Goal: Find contact information: Find contact information

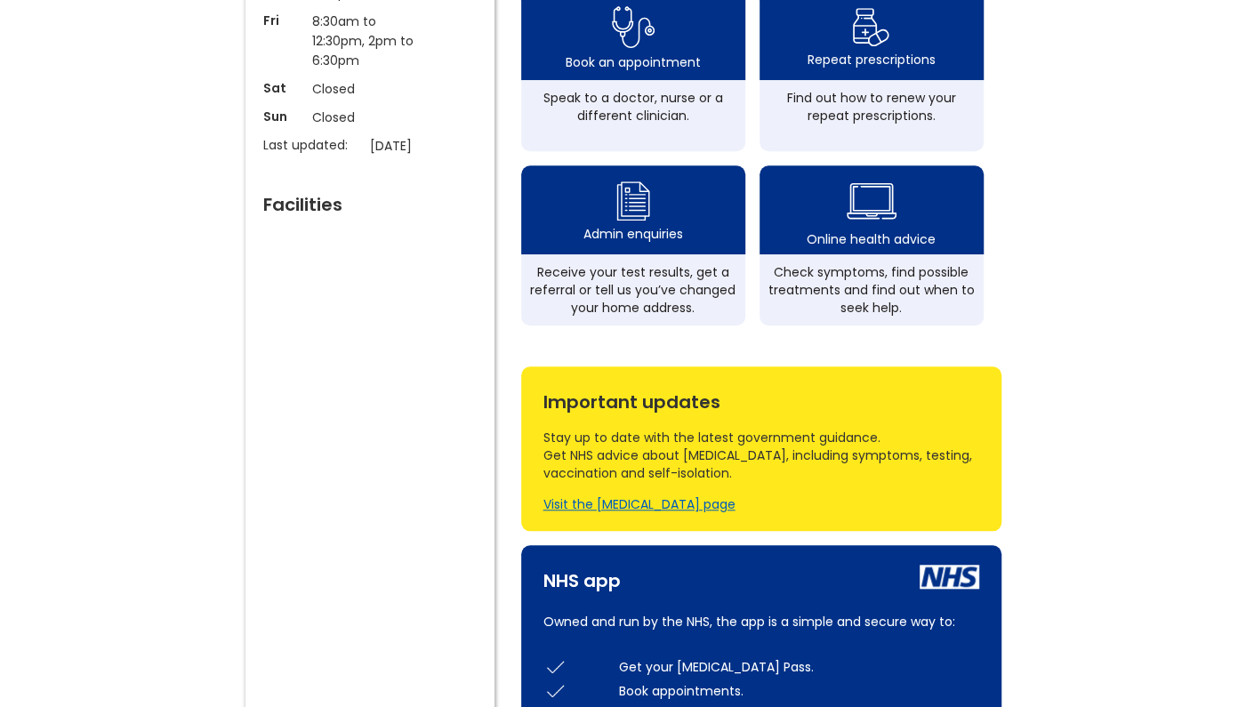
scroll to position [637, 0]
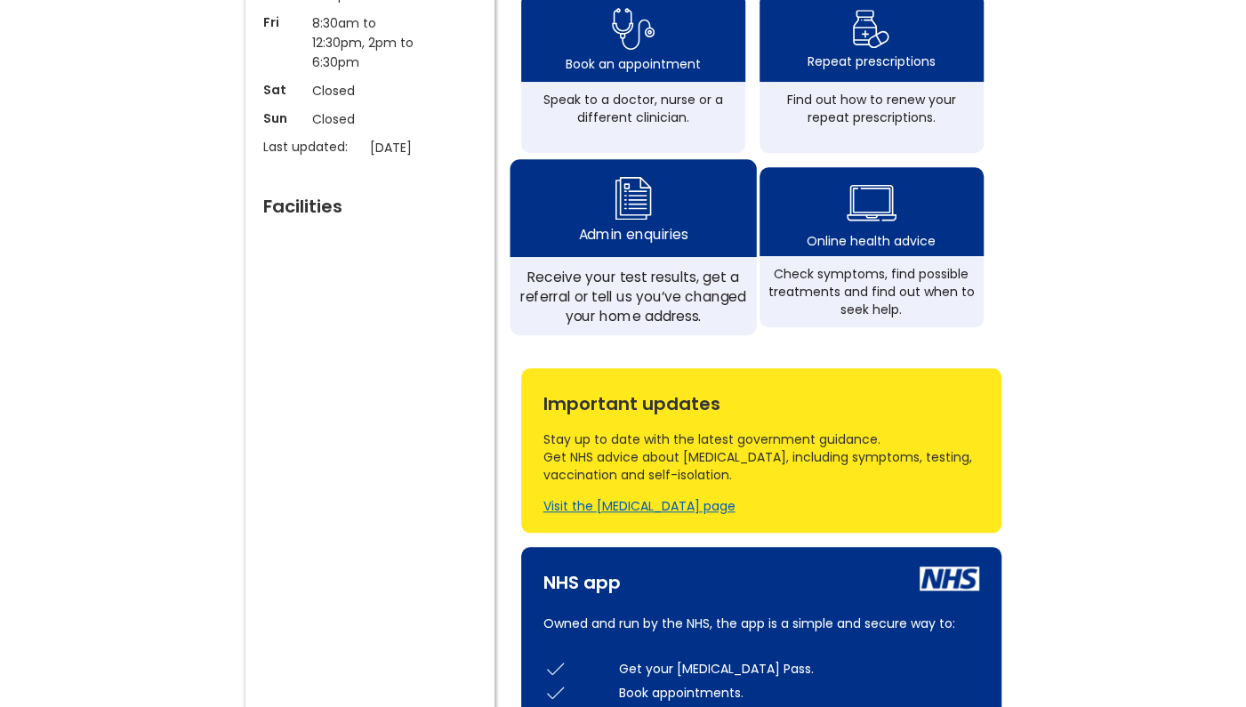
click at [603, 245] on div "Admin enquiries" at bounding box center [632, 235] width 109 height 20
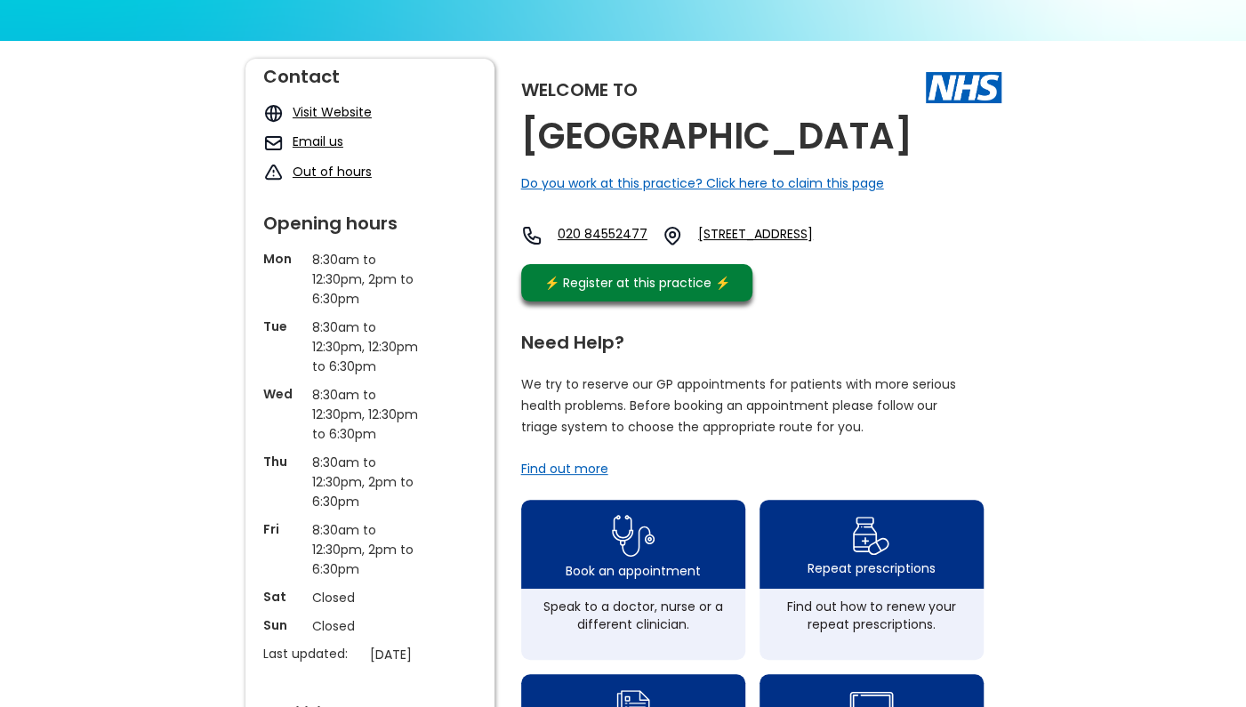
scroll to position [123, 0]
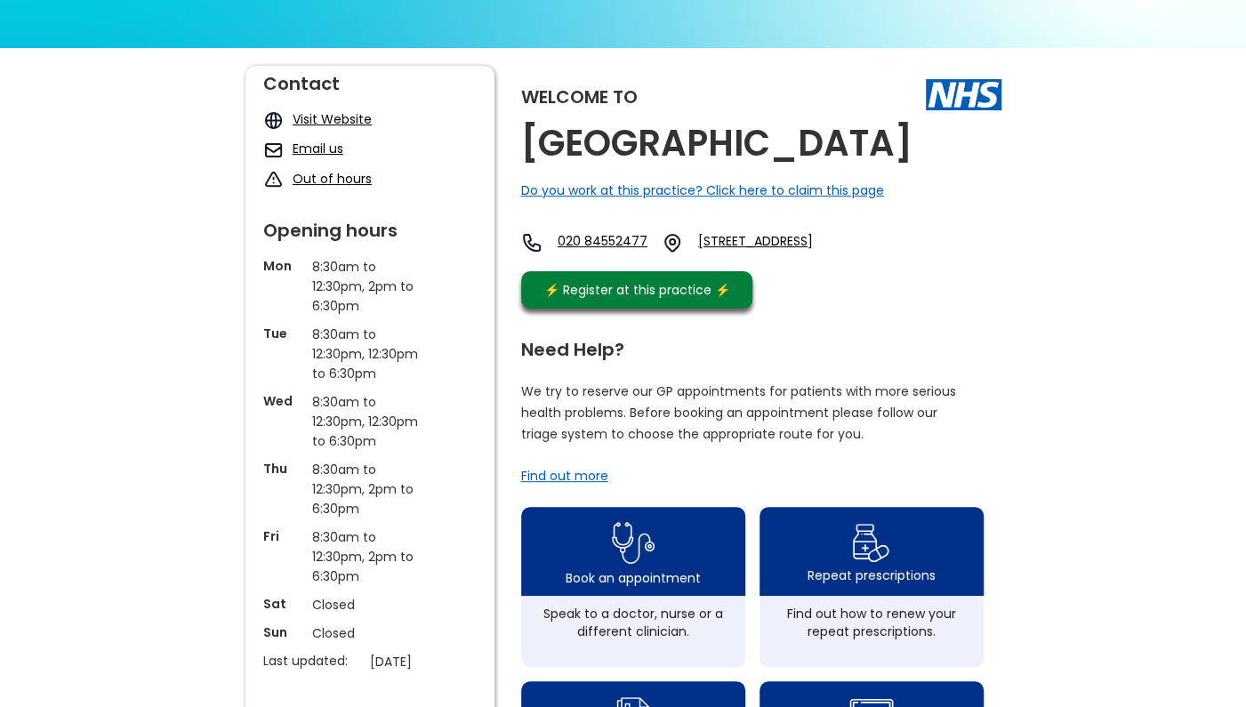
click at [329, 112] on link "Visit Website" at bounding box center [332, 119] width 79 height 18
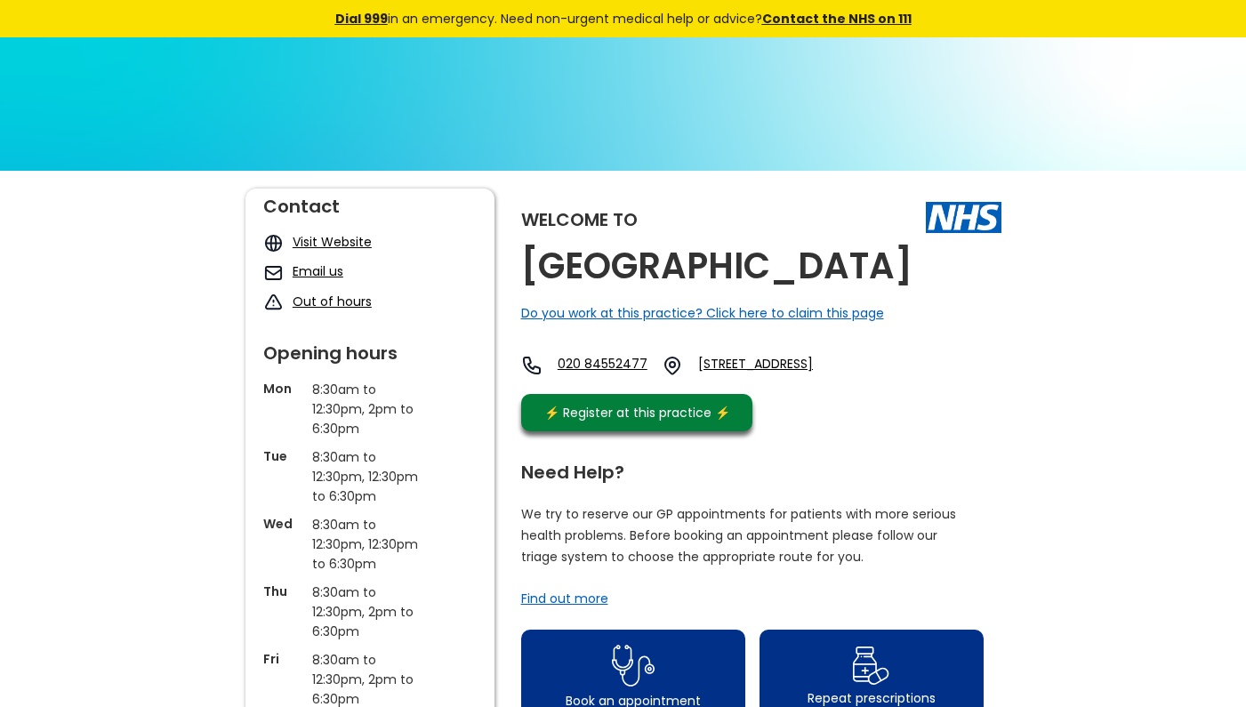
scroll to position [123, 0]
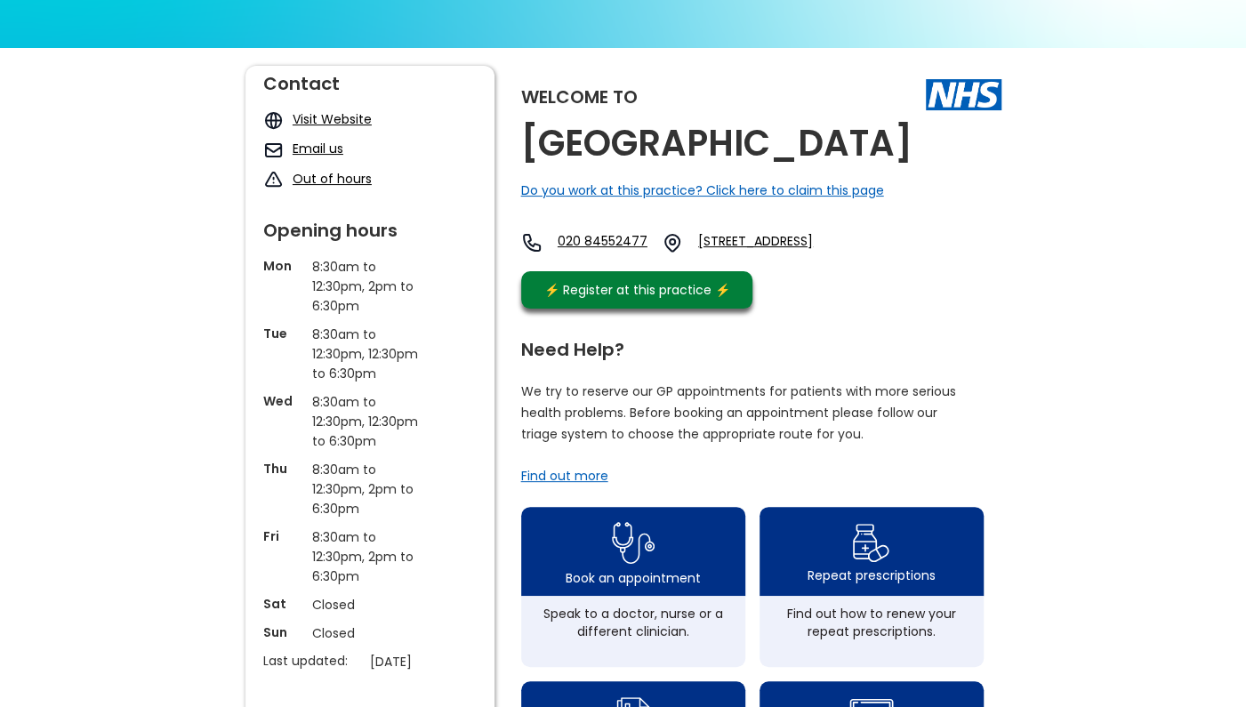
click at [308, 150] on link "Email us" at bounding box center [318, 149] width 51 height 18
click at [646, 300] on div "⚡️ Register at this practice ⚡️" at bounding box center [637, 290] width 205 height 20
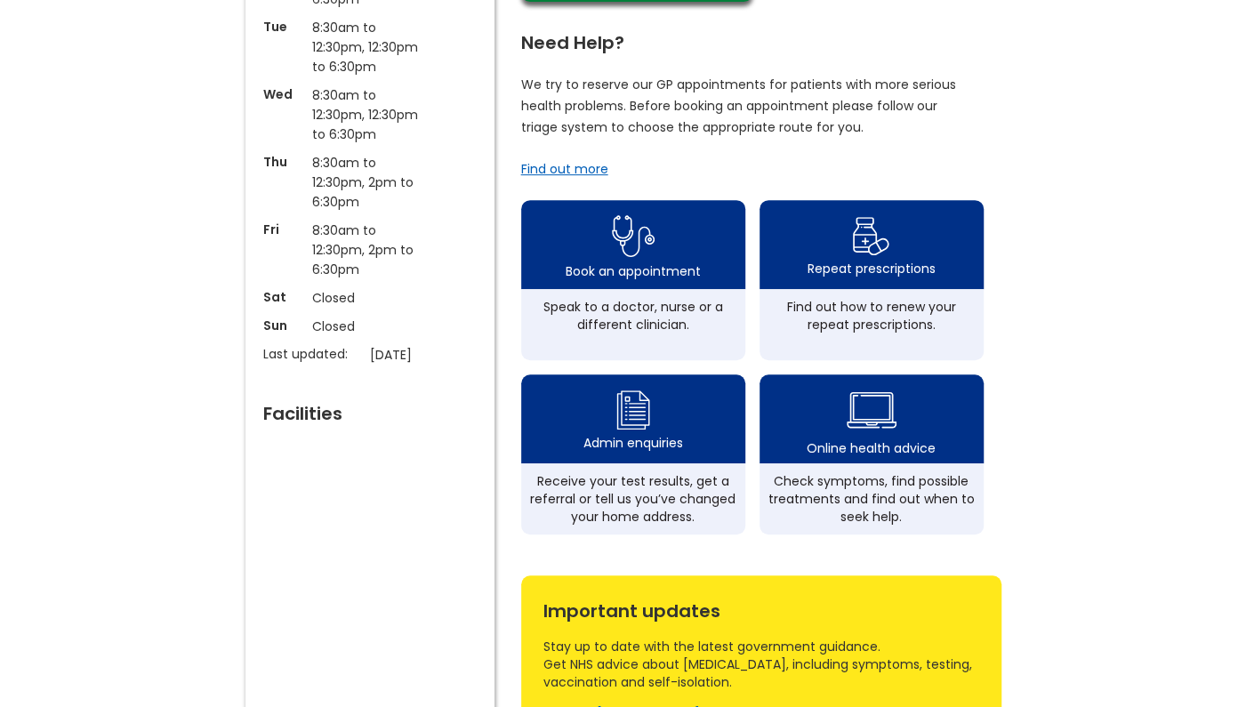
scroll to position [491, 0]
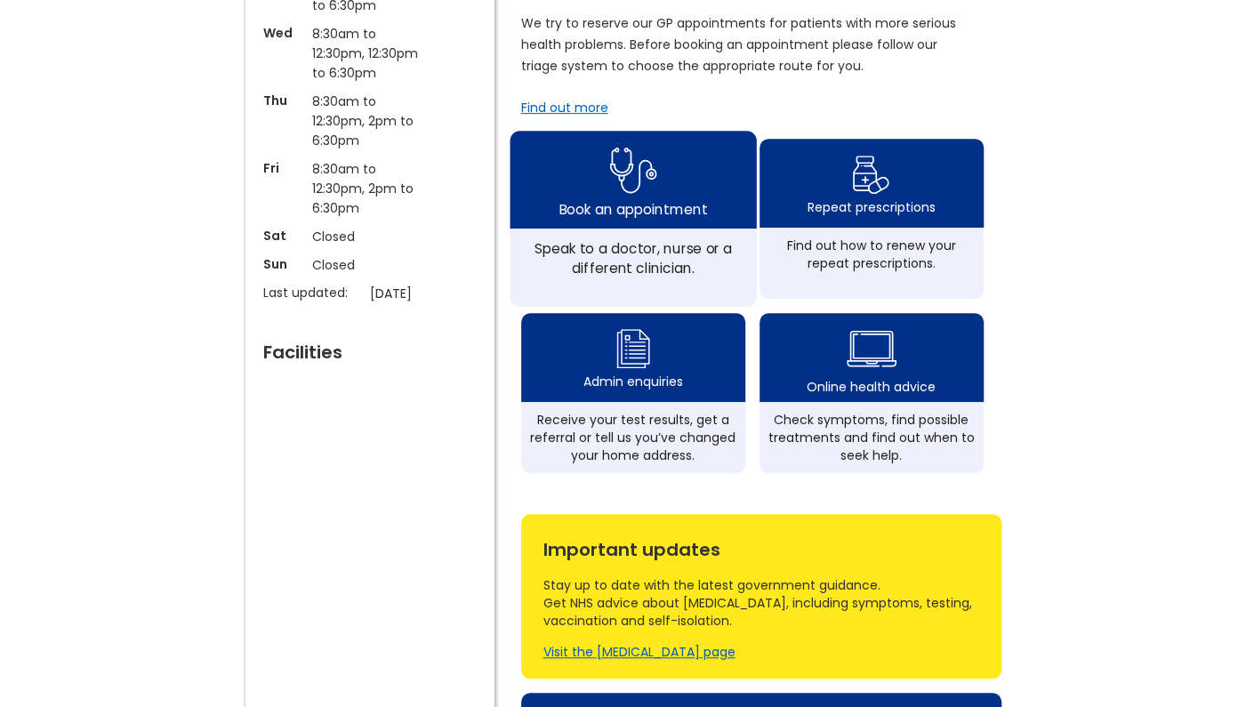
click at [645, 277] on div "Speak to a doctor, nurse or a different clinician." at bounding box center [632, 257] width 227 height 39
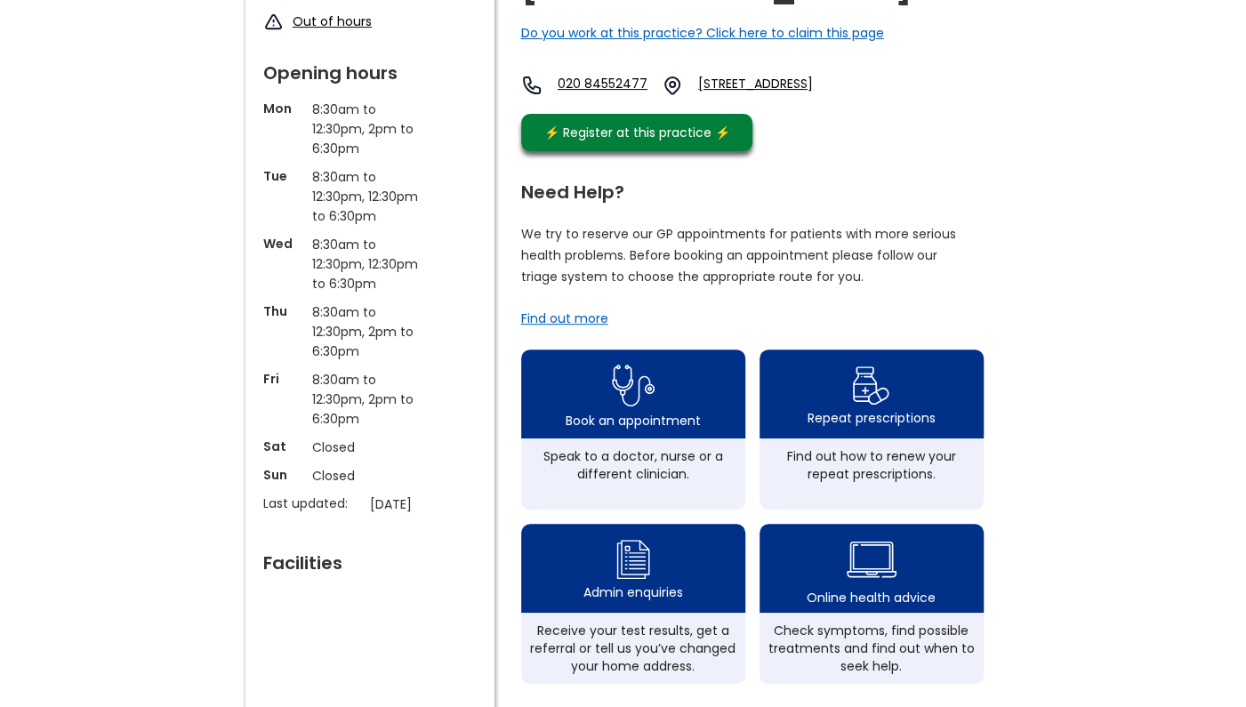
scroll to position [0, 0]
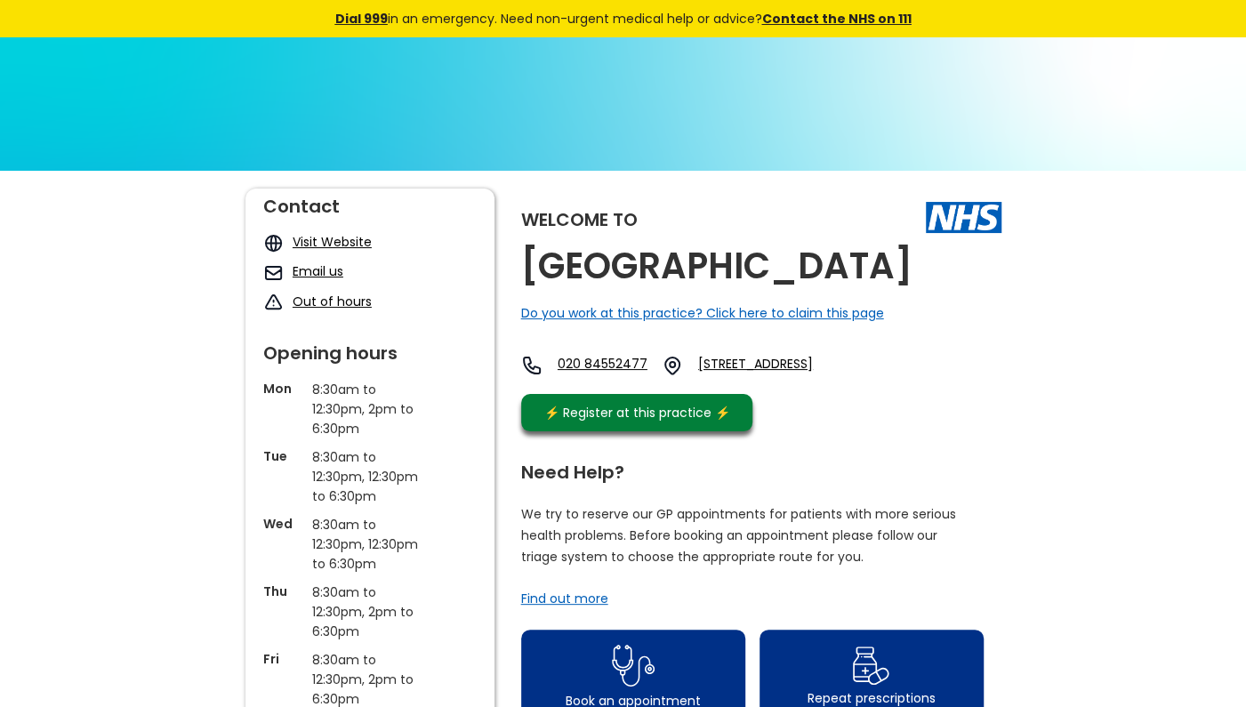
drag, startPoint x: 526, startPoint y: 264, endPoint x: 644, endPoint y: 299, distance: 122.4
click at [644, 286] on h2 "[GEOGRAPHIC_DATA]" at bounding box center [716, 266] width 391 height 40
copy h2 "[GEOGRAPHIC_DATA]"
